Goal: Task Accomplishment & Management: Manage account settings

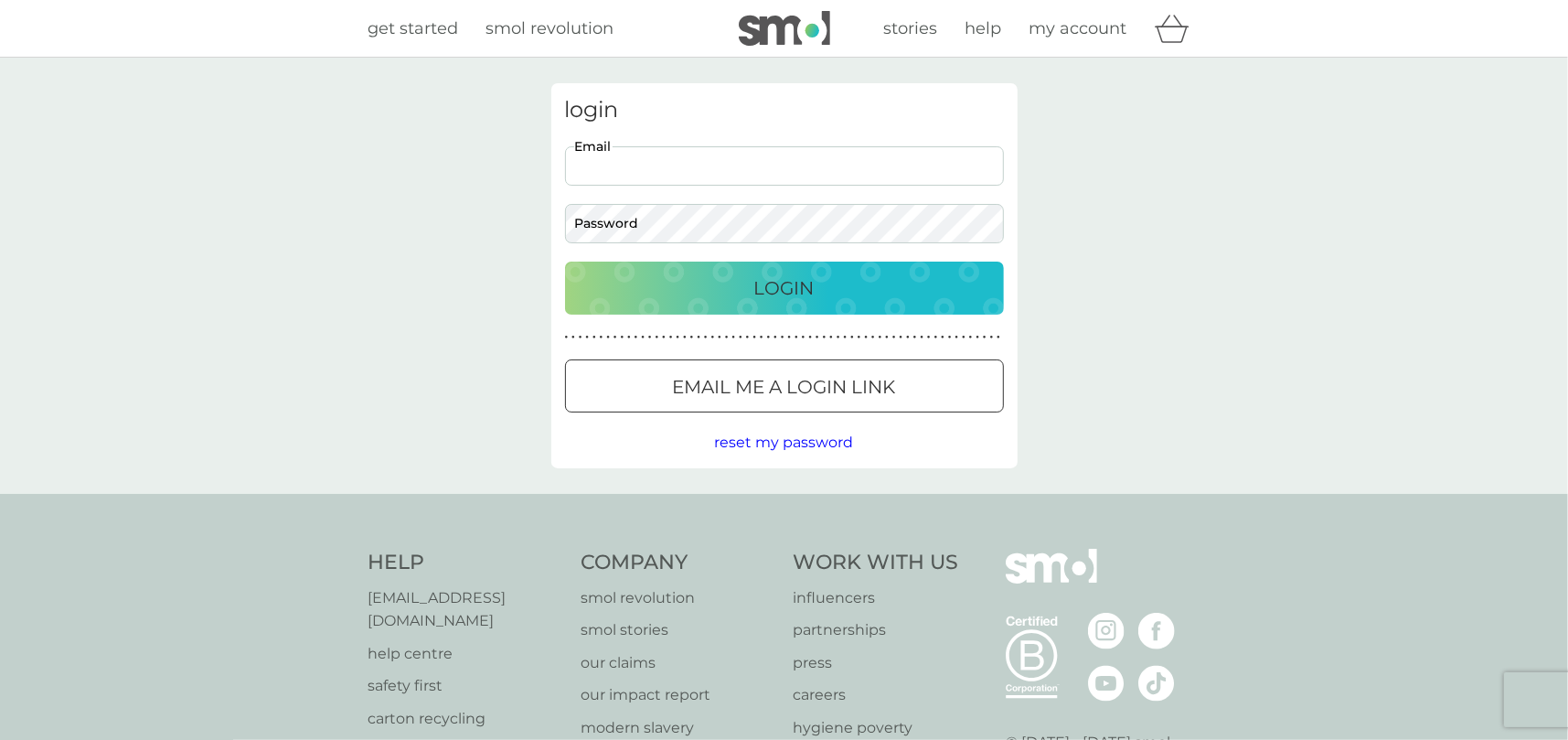
click at [612, 171] on input "Email" at bounding box center [784, 166] width 438 height 40
type input "[PERSON_NAME][EMAIL_ADDRESS][PERSON_NAME][DOMAIN_NAME]"
click at [840, 286] on div "Login" at bounding box center [784, 288] width 402 height 30
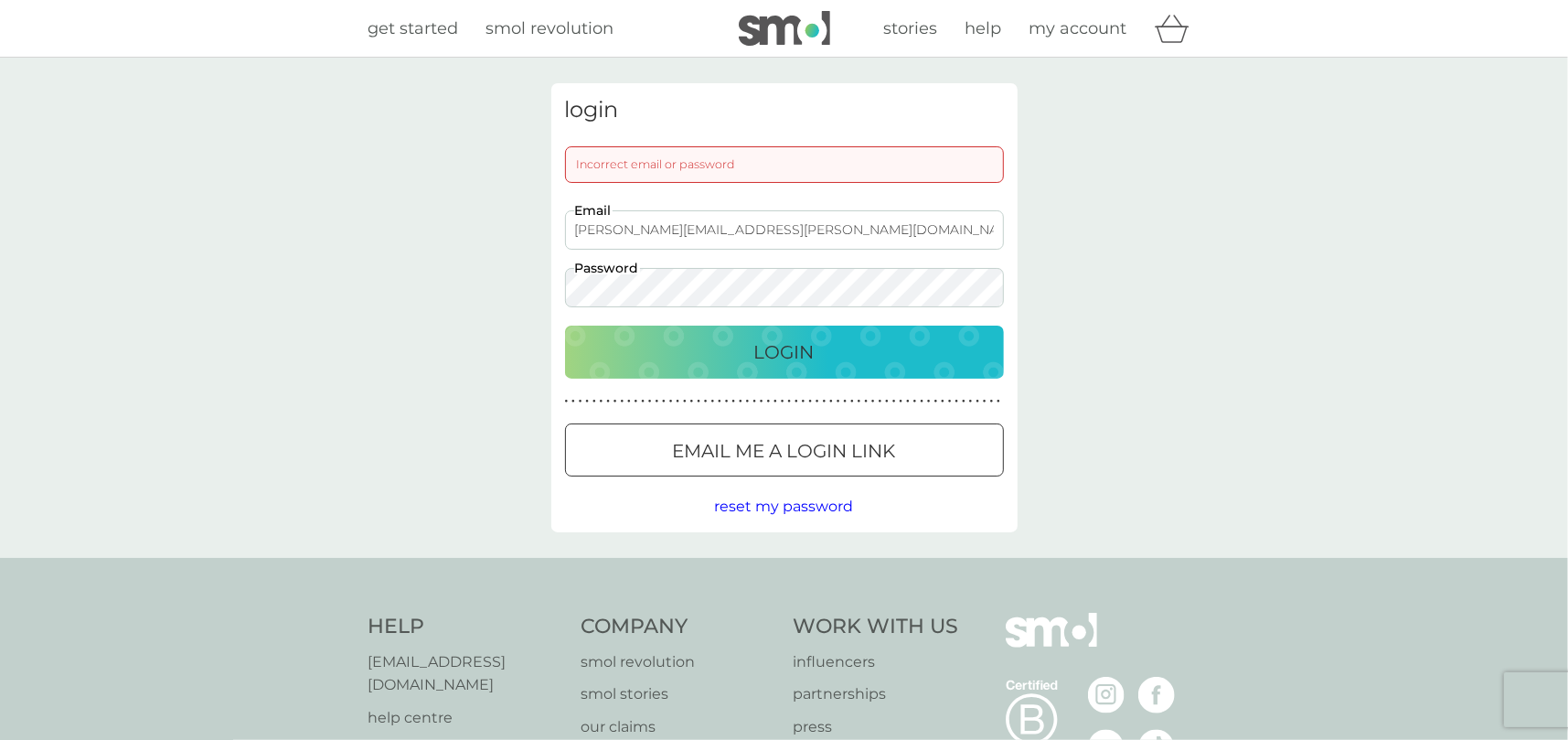
click at [785, 501] on span "reset my password" at bounding box center [784, 507] width 139 height 18
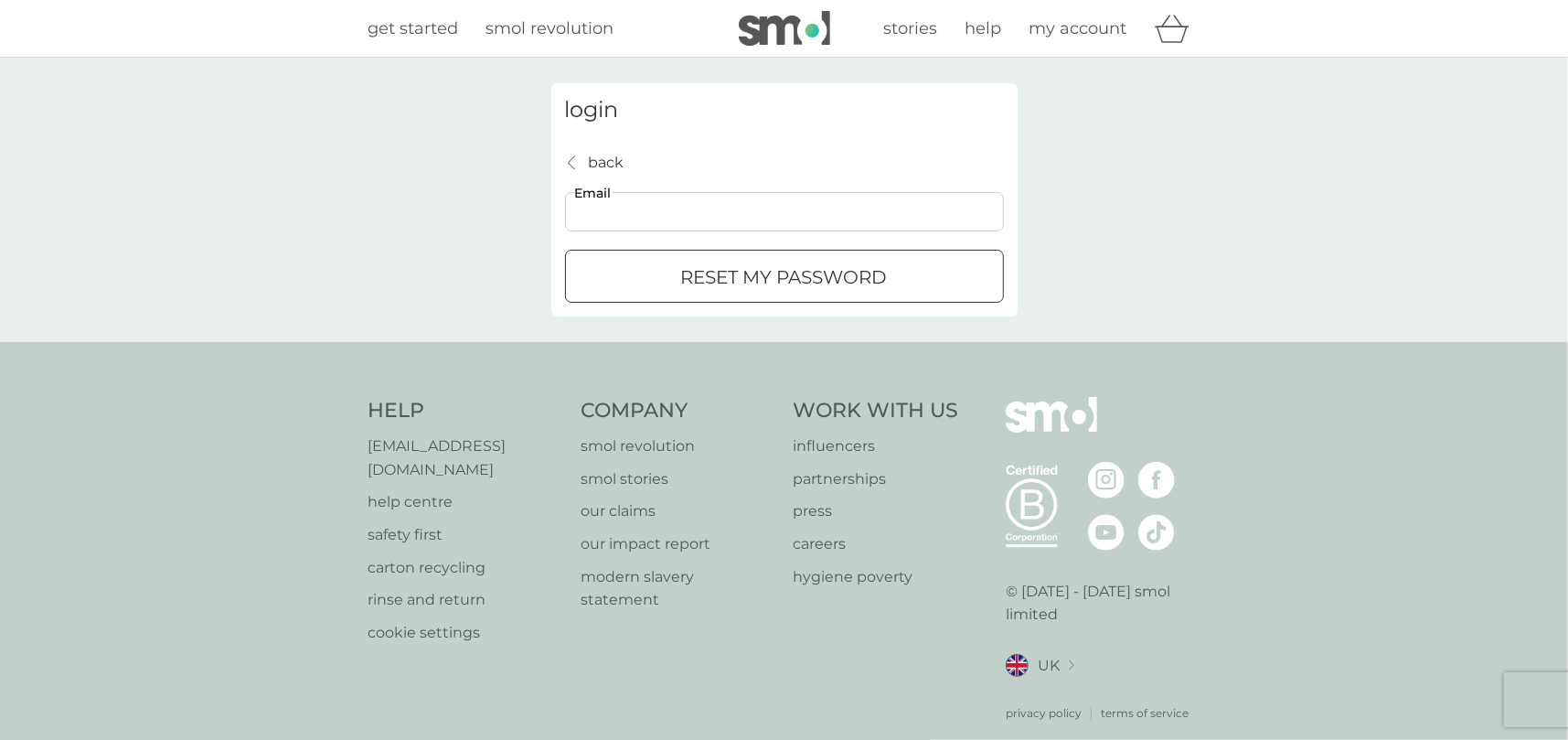
click at [665, 213] on input "Email" at bounding box center [784, 211] width 438 height 40
type input "ginny.scott@travelcounsellors.com"
click at [777, 280] on div "submit" at bounding box center [784, 277] width 66 height 19
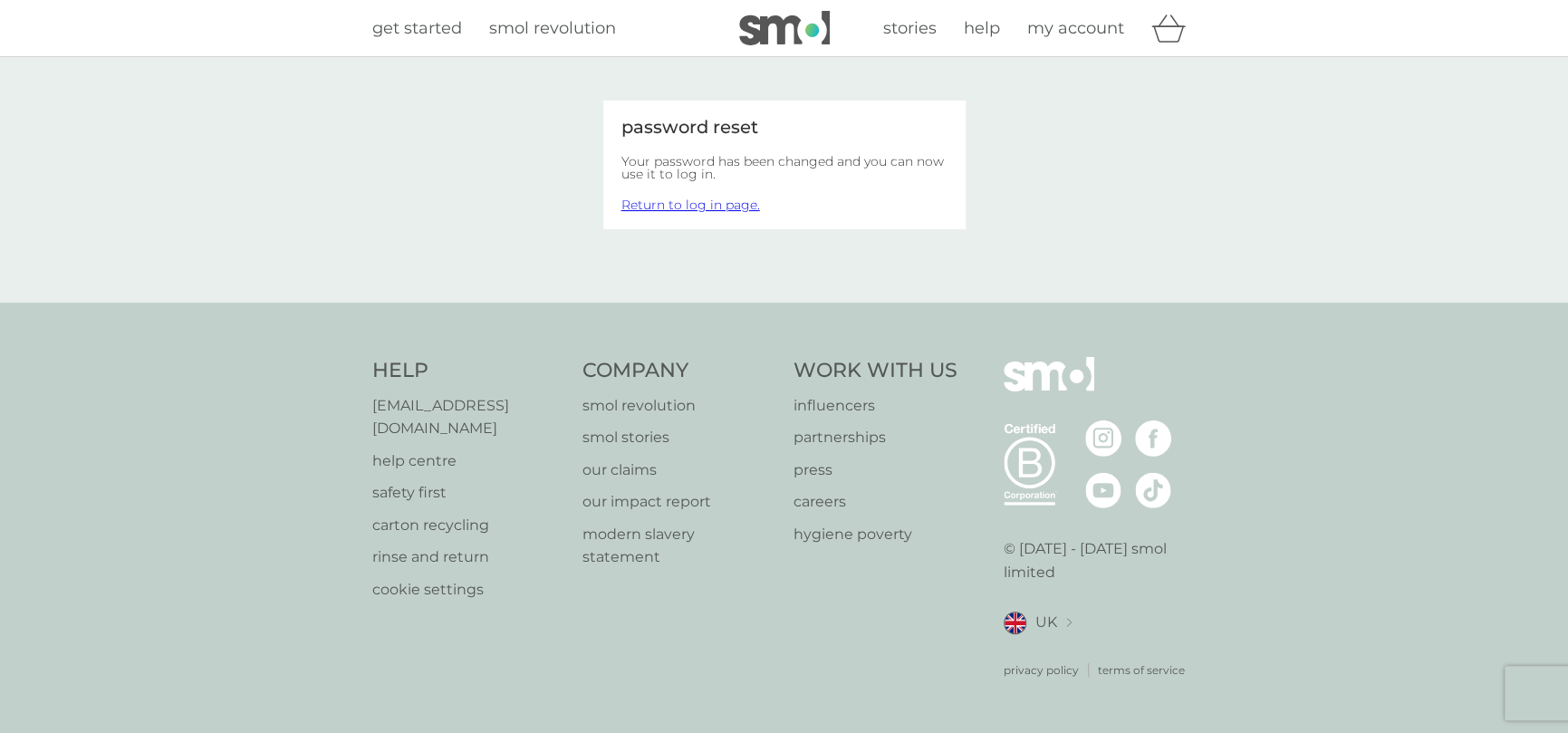
click at [677, 201] on link "Return to log in page." at bounding box center [691, 205] width 139 height 17
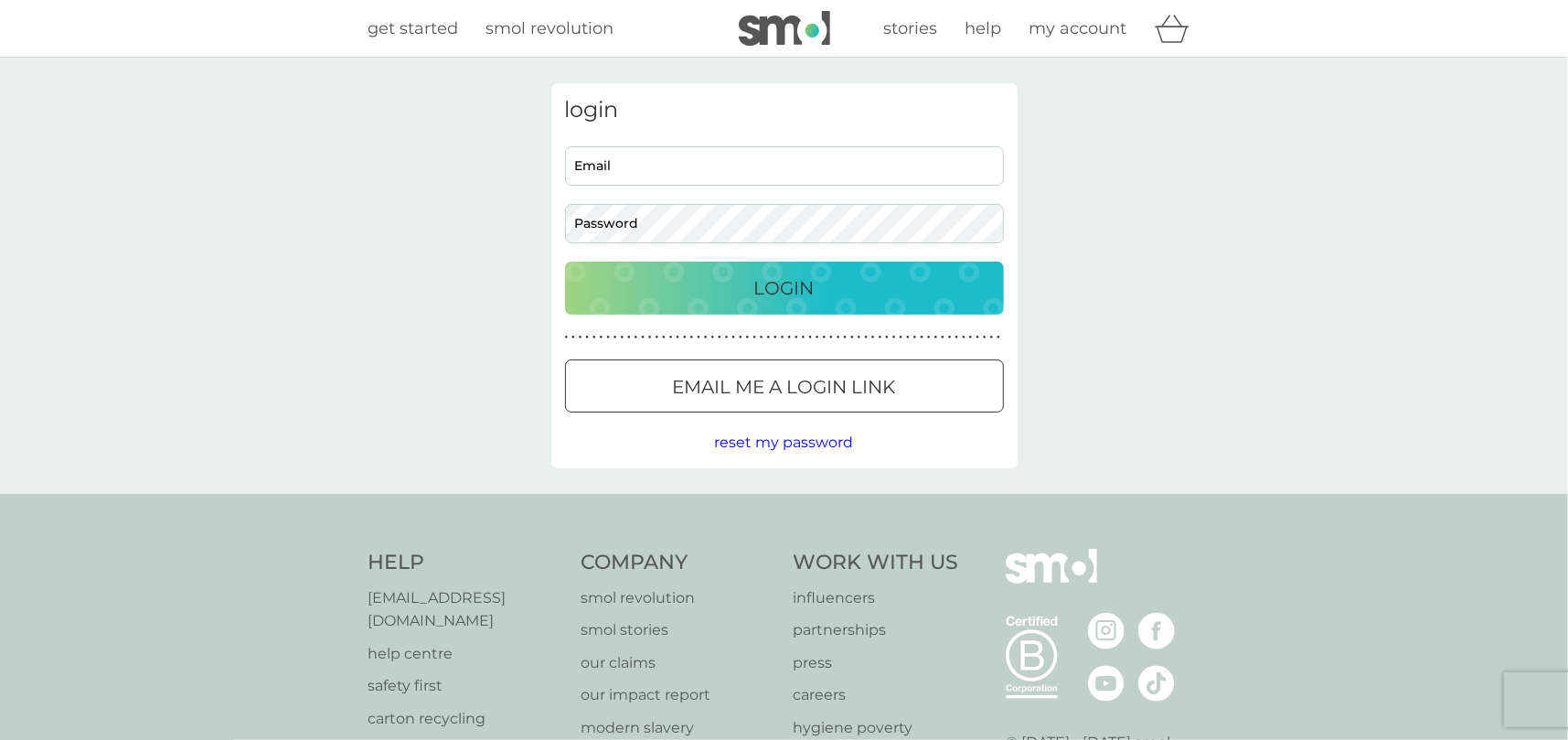
click at [689, 167] on input "Email" at bounding box center [784, 166] width 438 height 40
type input "[PERSON_NAME][EMAIL_ADDRESS][PERSON_NAME][DOMAIN_NAME]"
click at [787, 275] on p "Login" at bounding box center [784, 288] width 60 height 30
